Goal: Task Accomplishment & Management: Manage account settings

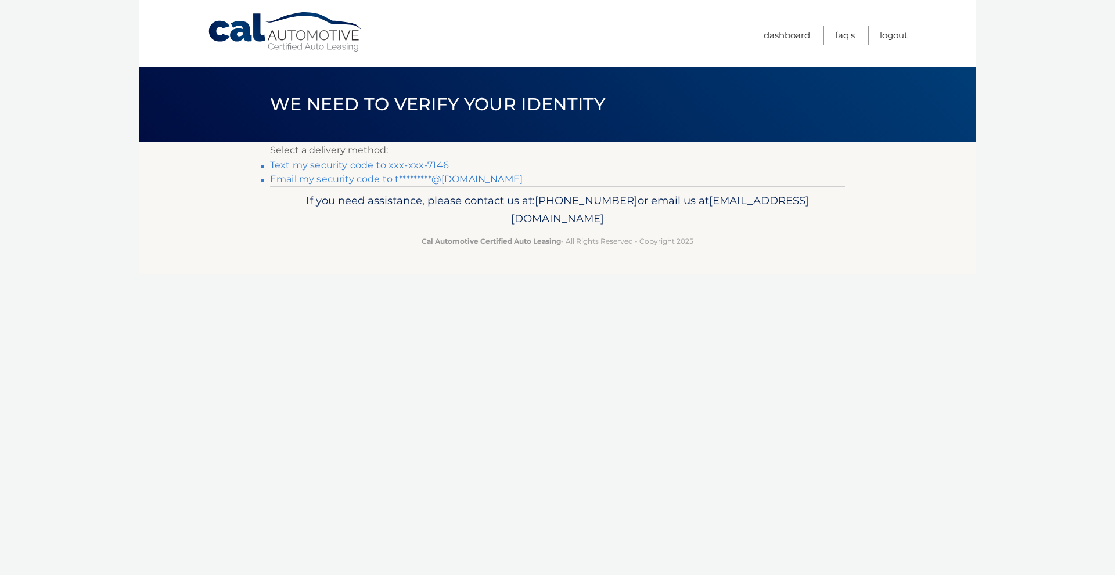
click at [336, 166] on link "Text my security code to xxx-xxx-7146" at bounding box center [359, 165] width 179 height 11
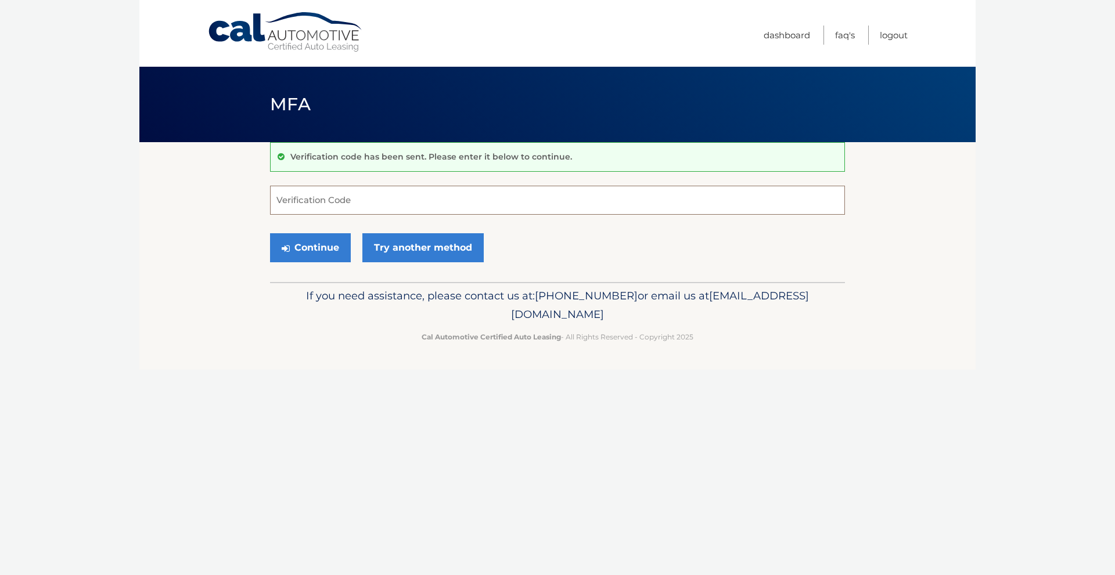
click at [321, 190] on input "Verification Code" at bounding box center [557, 200] width 575 height 29
type input "084645"
click at [296, 250] on button "Continue" at bounding box center [310, 247] width 81 height 29
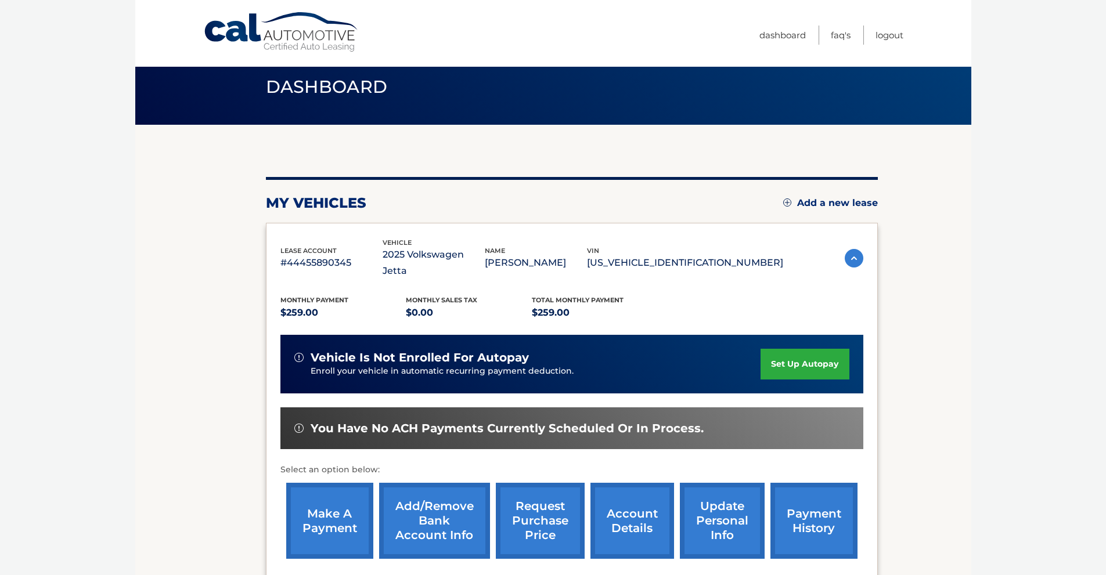
scroll to position [58, 0]
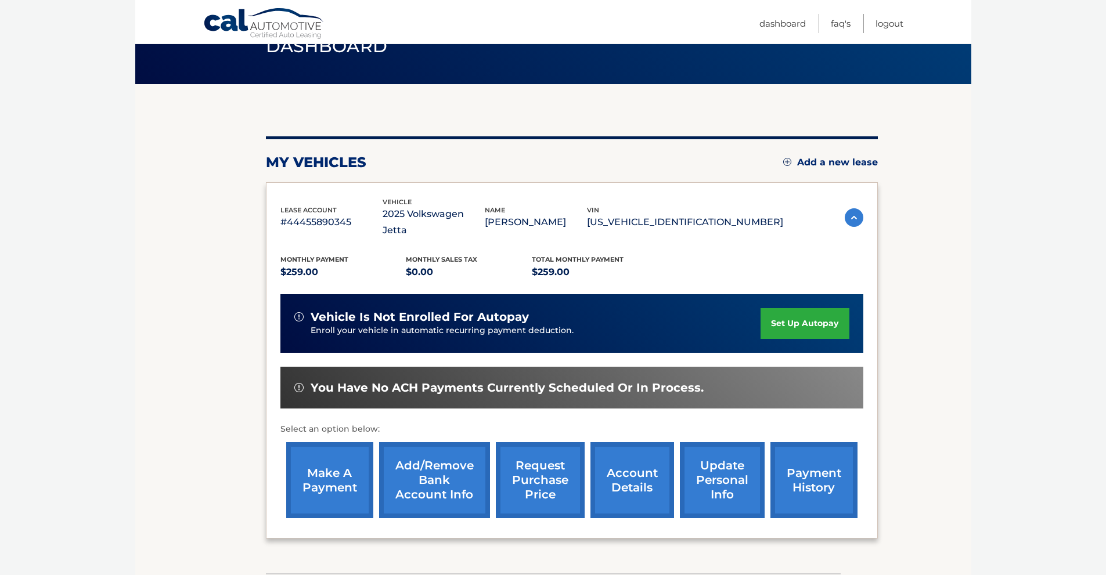
click at [322, 478] on link "make a payment" at bounding box center [329, 480] width 87 height 76
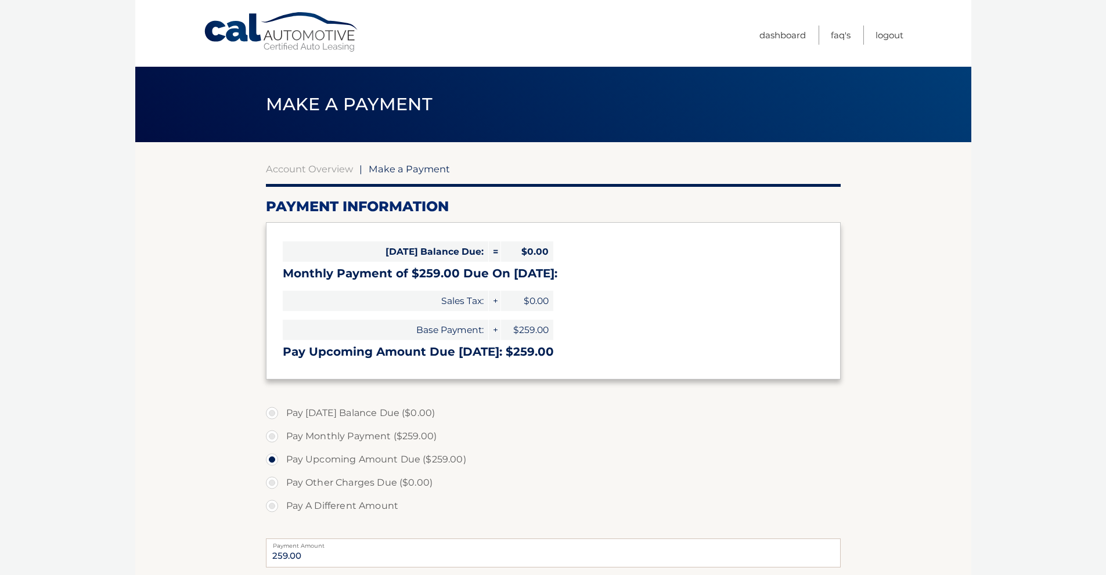
select select "YjMxNGU5ODMtN2VkNi00MzA3LWFkM2UtYTlmMThjOWQ0NWM1"
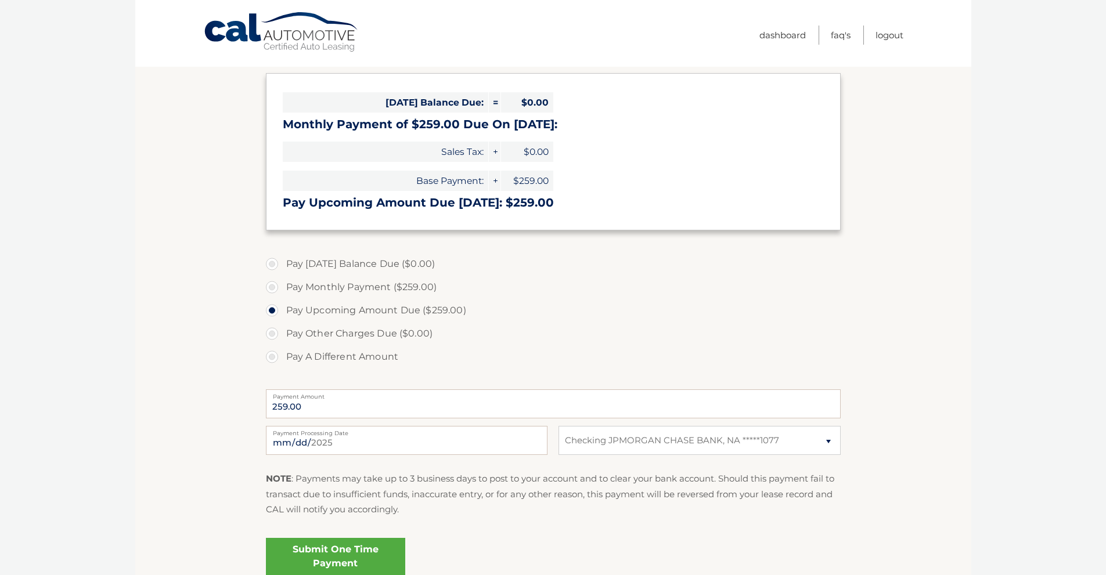
scroll to position [174, 0]
